Goal: Check status: Check status

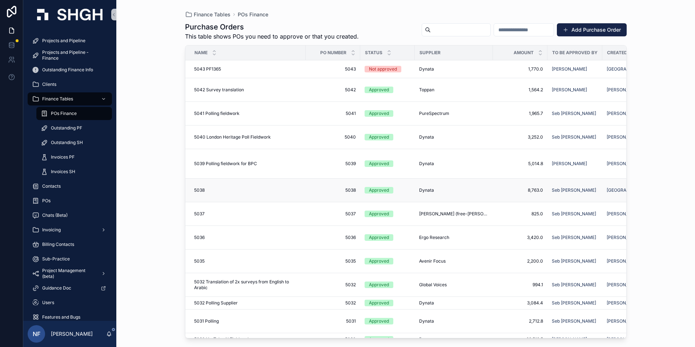
click at [428, 189] on span "Dynata" at bounding box center [426, 190] width 15 height 6
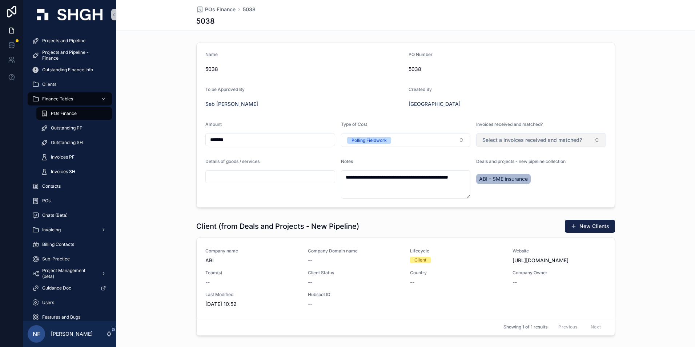
click at [483, 139] on span "Select a Invoices received and matched?" at bounding box center [533, 139] width 100 height 7
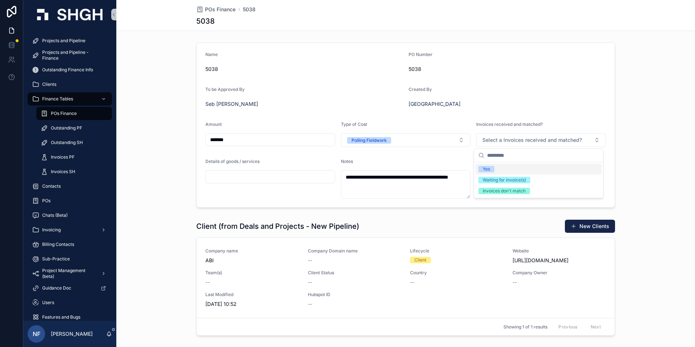
click at [484, 167] on div "Yes" at bounding box center [486, 169] width 7 height 7
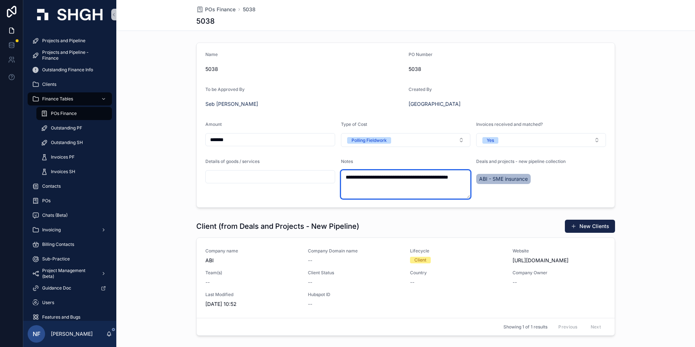
drag, startPoint x: 344, startPoint y: 176, endPoint x: 379, endPoint y: 190, distance: 38.2
click at [379, 190] on textarea "**********" at bounding box center [406, 184] width 130 height 28
click at [300, 195] on div "Details of goods / services" at bounding box center [270, 179] width 130 height 40
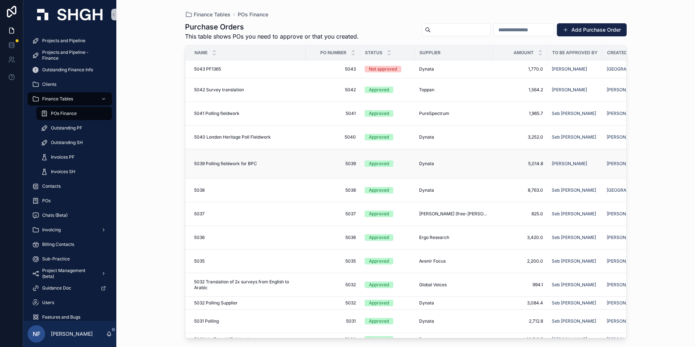
click at [389, 162] on div "Approved" at bounding box center [379, 163] width 20 height 7
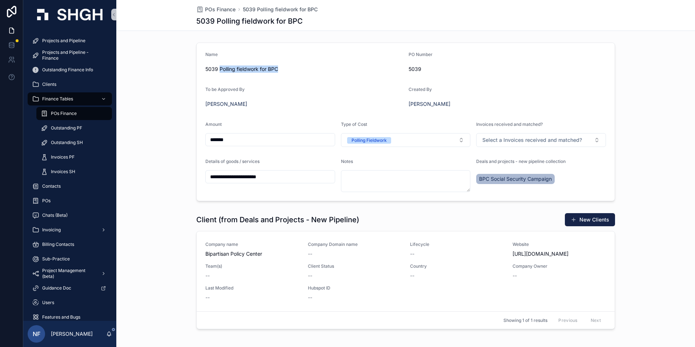
drag, startPoint x: 217, startPoint y: 68, endPoint x: 279, endPoint y: 69, distance: 61.1
click at [279, 69] on span "5039 Polling fieldwork for BPC" at bounding box center [303, 68] width 197 height 7
drag, startPoint x: 279, startPoint y: 69, endPoint x: 273, endPoint y: 71, distance: 5.7
copy span "Polling fieldwork for BPC"
click at [528, 141] on span "Select a Invoices received and matched?" at bounding box center [533, 139] width 100 height 7
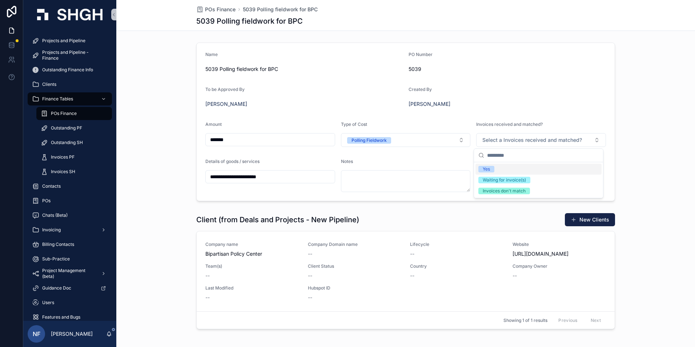
click at [488, 168] on div "Yes" at bounding box center [486, 169] width 7 height 7
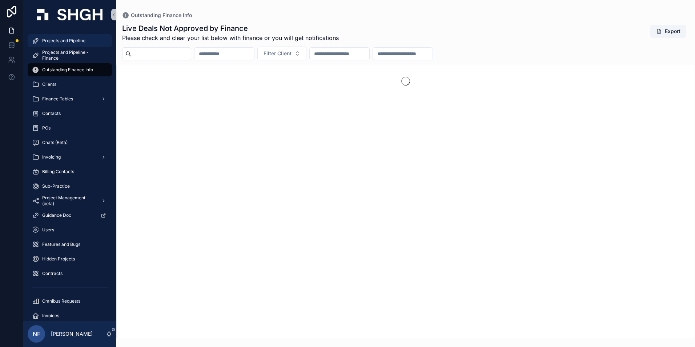
click at [58, 41] on span "Projects and Pipeline" at bounding box center [63, 41] width 43 height 6
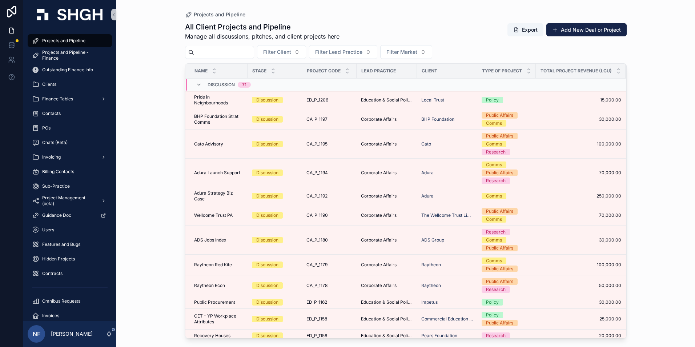
click at [204, 52] on input "scrollable content" at bounding box center [224, 52] width 60 height 10
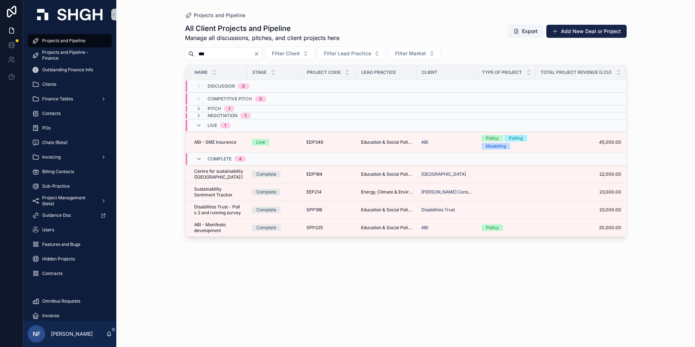
click at [212, 53] on input "***" at bounding box center [224, 54] width 60 height 10
type input "*"
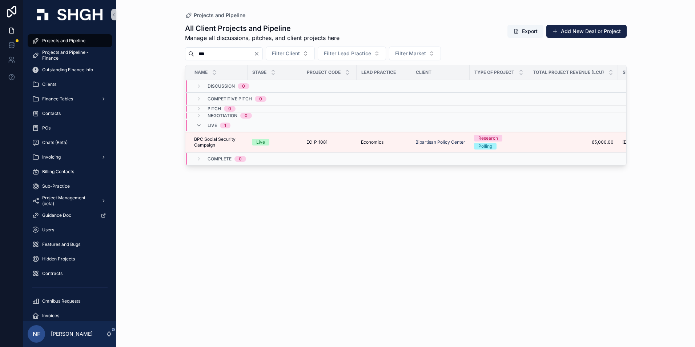
type input "***"
